Goal: Check status: Check status

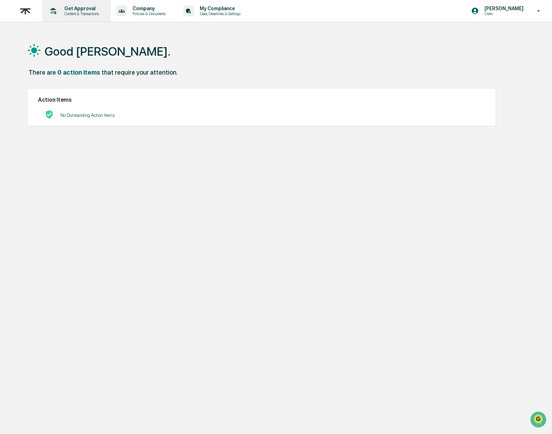
click at [72, 12] on p "Content & Transactions" at bounding box center [81, 13] width 44 height 5
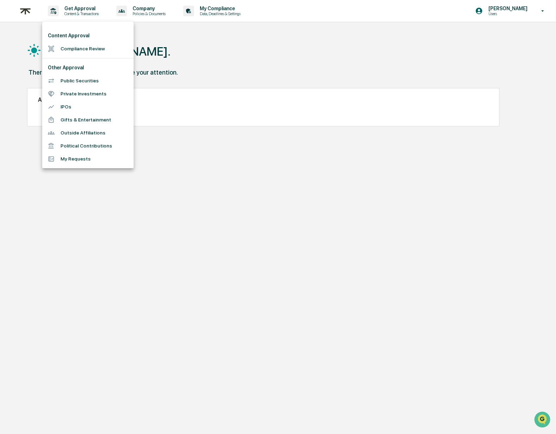
click at [91, 162] on li "My Requests" at bounding box center [87, 158] width 91 height 13
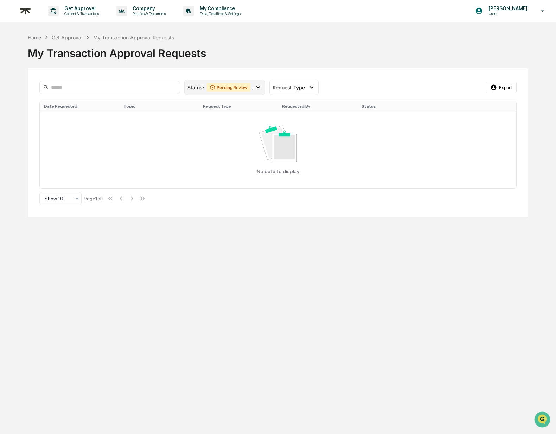
click at [254, 84] on span "Pending Review Action Required" at bounding box center [230, 87] width 47 height 8
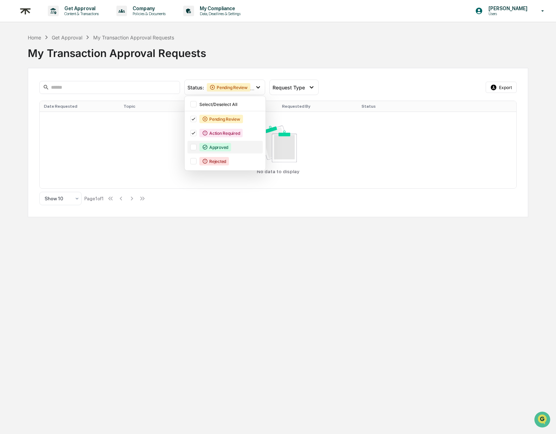
click at [220, 148] on div "Approved" at bounding box center [215, 147] width 32 height 8
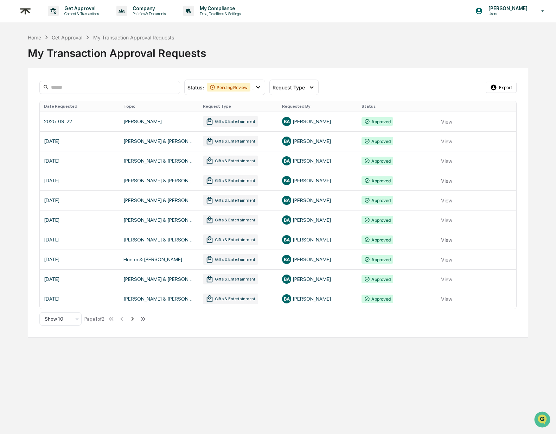
click at [136, 320] on icon at bounding box center [133, 319] width 8 height 8
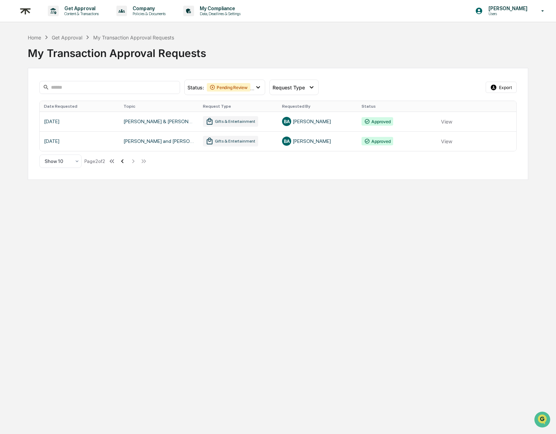
click at [126, 160] on icon at bounding box center [123, 161] width 8 height 8
